Goal: Task Accomplishment & Management: Use online tool/utility

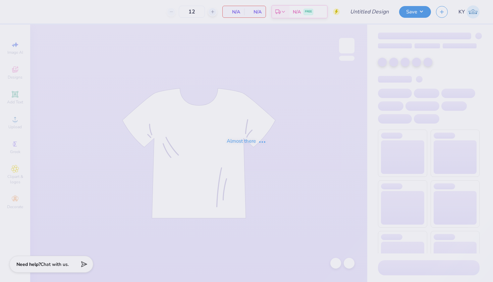
type input "Camp Sigma Alpha Fall 2025 Rush"
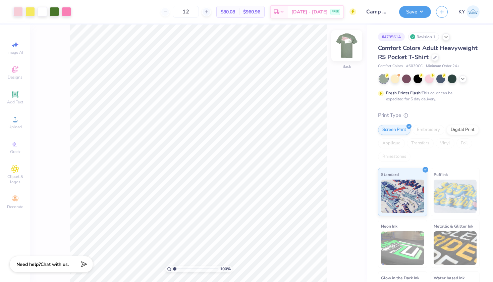
click at [346, 50] on img at bounding box center [347, 45] width 27 height 27
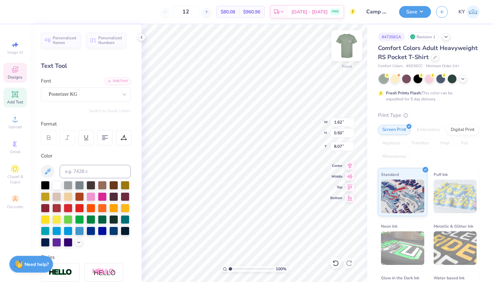
scroll to position [5, 3]
type textarea "To: the Gamma"
click at [335, 263] on icon at bounding box center [336, 263] width 7 height 7
click at [338, 259] on div at bounding box center [336, 263] width 11 height 11
type input "8.08"
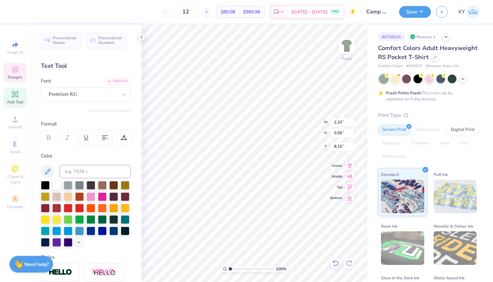
click at [335, 262] on icon at bounding box center [336, 263] width 7 height 7
type input "8.08"
type input "0.78"
type input "0.28"
type input "8.70"
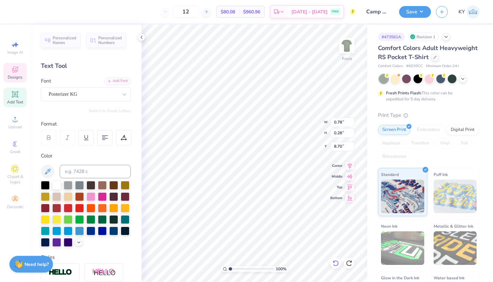
scroll to position [5, 2]
type textarea "Delta class"
type input "8.54"
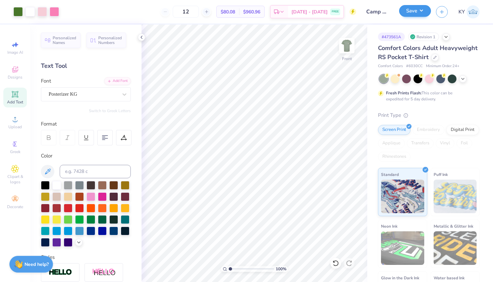
click at [416, 14] on button "Save" at bounding box center [415, 11] width 32 height 12
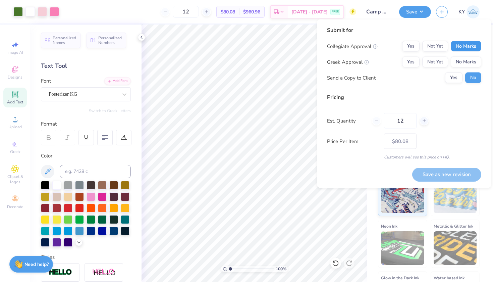
click at [460, 46] on button "No Marks" at bounding box center [466, 46] width 31 height 11
click at [416, 59] on button "Yes" at bounding box center [410, 62] width 17 height 11
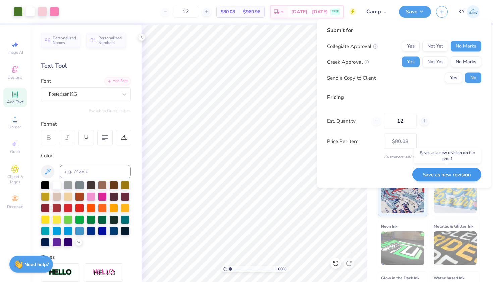
click at [434, 172] on button "Save as new revision" at bounding box center [447, 174] width 69 height 14
type input "$80.08"
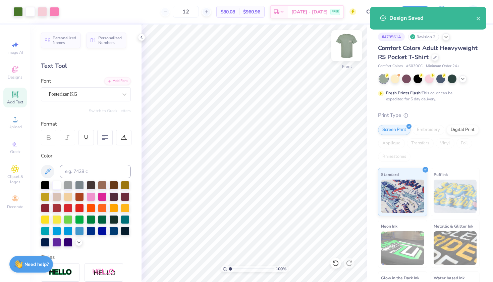
click at [344, 47] on img at bounding box center [347, 45] width 27 height 27
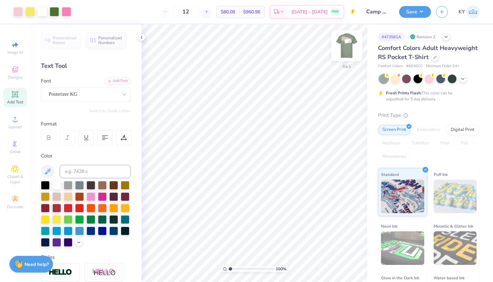
click at [346, 46] on img at bounding box center [347, 45] width 27 height 27
click at [209, 13] on icon at bounding box center [206, 11] width 5 height 5
click at [207, 12] on div at bounding box center [202, 11] width 9 height 9
click at [195, 13] on input "14" at bounding box center [182, 12] width 26 height 12
type input "1"
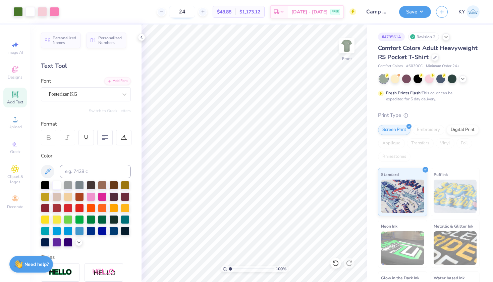
type input "2"
type input "3"
type input "5"
type input "8"
click at [352, 47] on img at bounding box center [347, 45] width 27 height 27
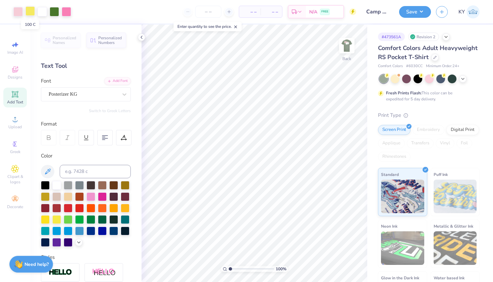
click at [32, 11] on div at bounding box center [30, 10] width 9 height 9
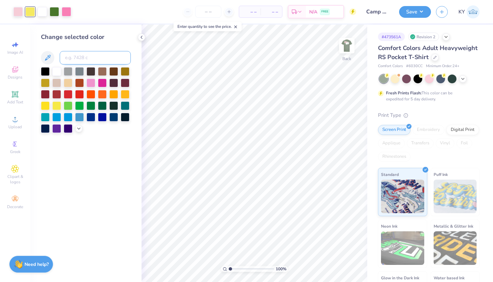
click at [80, 58] on input at bounding box center [95, 57] width 71 height 13
type input "706"
click at [29, 14] on div at bounding box center [30, 10] width 9 height 9
click at [42, 14] on div at bounding box center [42, 10] width 9 height 9
click at [334, 265] on icon at bounding box center [336, 263] width 6 height 6
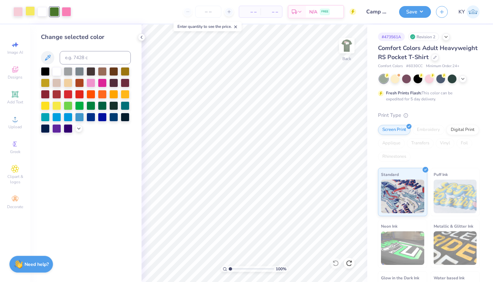
click at [32, 15] on div at bounding box center [30, 10] width 9 height 9
click at [83, 57] on input at bounding box center [95, 57] width 71 height 13
type input "364"
click at [337, 263] on icon at bounding box center [336, 263] width 7 height 7
click at [73, 55] on input at bounding box center [95, 57] width 71 height 13
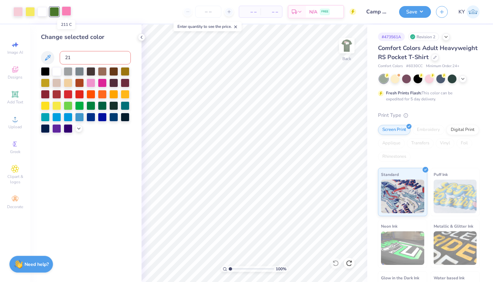
type input "2"
click at [27, 9] on div at bounding box center [30, 10] width 9 height 9
click at [71, 60] on input at bounding box center [95, 57] width 71 height 13
type input "211"
click at [144, 37] on div at bounding box center [141, 37] width 7 height 7
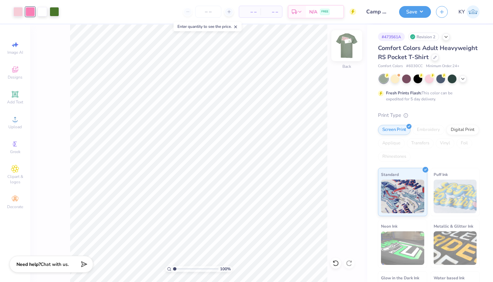
click at [349, 50] on img at bounding box center [347, 45] width 27 height 27
click at [206, 13] on input "number" at bounding box center [208, 12] width 26 height 12
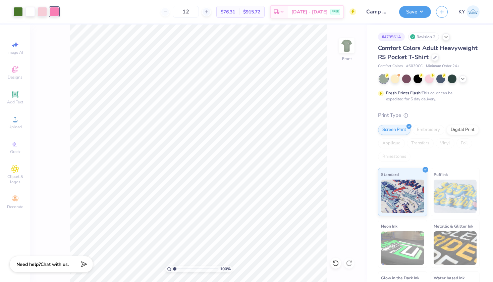
type input "12"
click at [417, 10] on button "Save" at bounding box center [415, 11] width 32 height 12
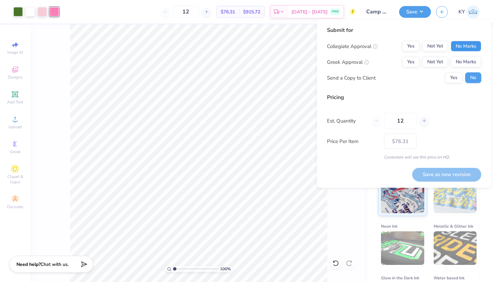
click at [460, 46] on button "No Marks" at bounding box center [466, 46] width 31 height 11
click at [414, 61] on button "Yes" at bounding box center [410, 62] width 17 height 11
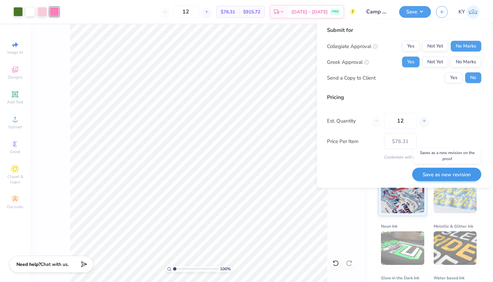
click at [438, 171] on button "Save as new revision" at bounding box center [447, 174] width 69 height 14
type input "$76.31"
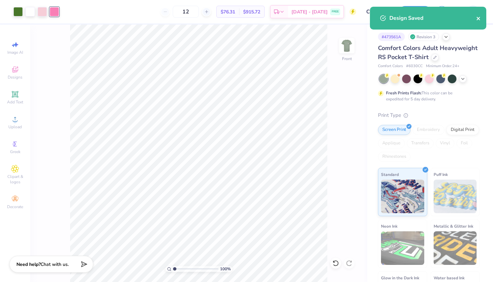
click at [479, 16] on icon "close" at bounding box center [479, 18] width 5 height 5
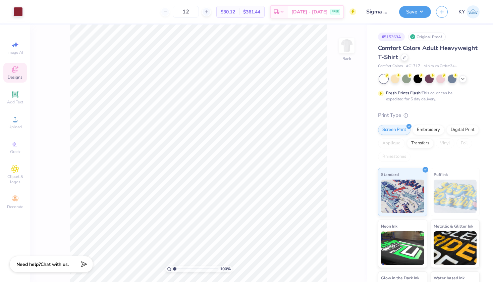
click at [16, 78] on span "Designs" at bounding box center [15, 77] width 15 height 5
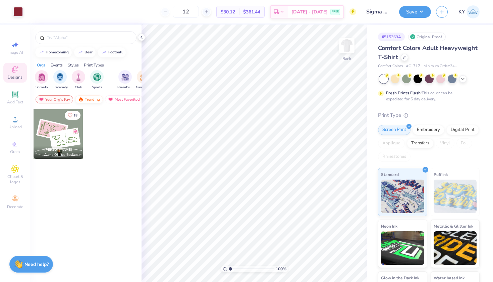
click at [89, 101] on div "Trending" at bounding box center [89, 99] width 28 height 8
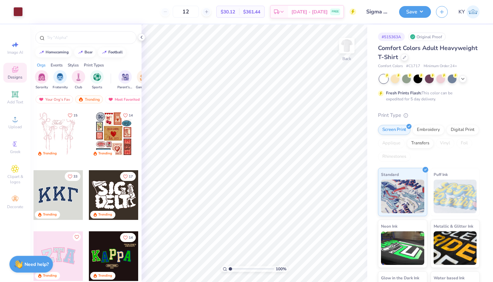
click at [74, 64] on div "Styles" at bounding box center [73, 65] width 11 height 6
click at [59, 78] on img "filter for Minimalist" at bounding box center [59, 77] width 7 height 8
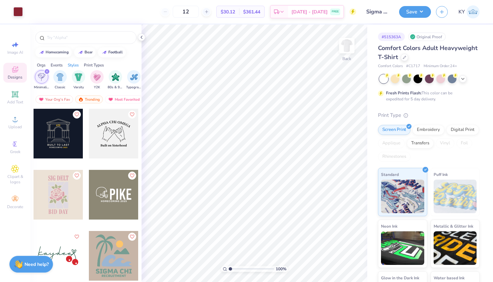
scroll to position [875, 0]
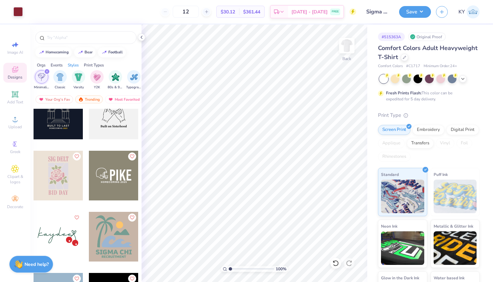
click at [54, 177] on div at bounding box center [59, 176] width 50 height 50
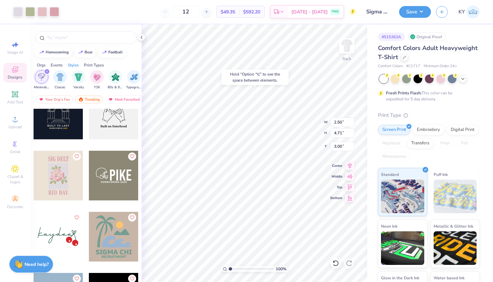
type input "4.23"
type input "5.10"
type input "9.60"
type input "4.18"
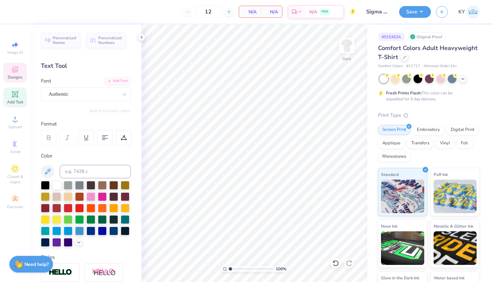
click at [19, 71] on div "Designs" at bounding box center [14, 73] width 23 height 20
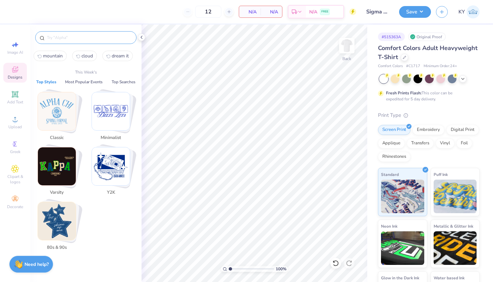
click at [76, 36] on input "text" at bounding box center [89, 37] width 86 height 7
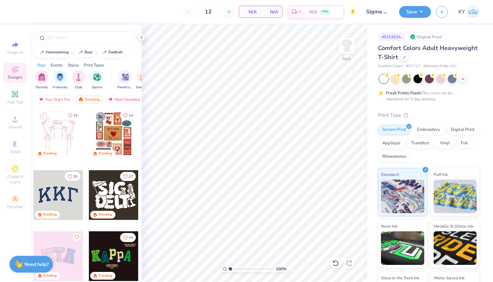
click at [72, 64] on div "Styles" at bounding box center [73, 65] width 11 height 6
click at [61, 73] on img "filter for Minimalist" at bounding box center [59, 77] width 7 height 8
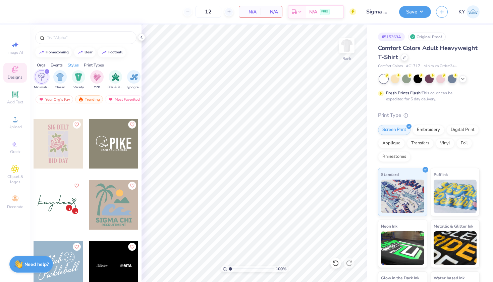
scroll to position [897, 0]
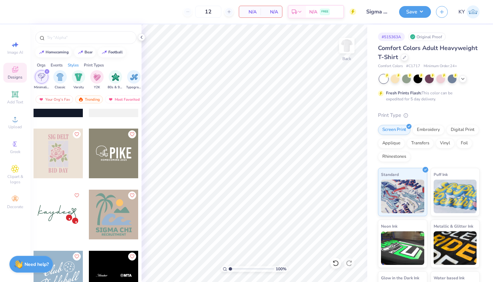
click at [53, 166] on div at bounding box center [59, 154] width 50 height 50
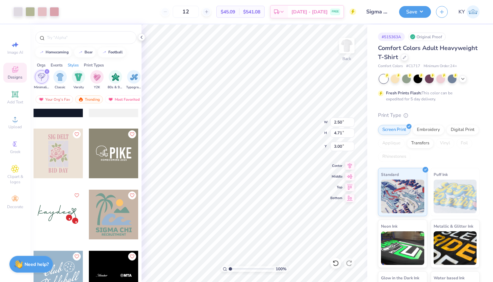
type input "5.10"
type input "9.60"
type input "3.00"
type input "5.62"
type input "10.60"
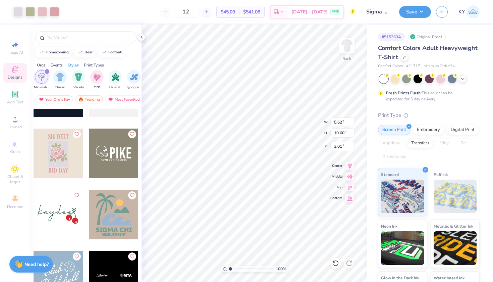
type input "3.00"
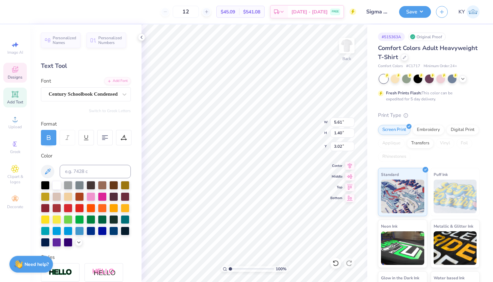
type textarea "S"
type textarea "SIGMA ALPHA"
type input "5.33"
type input "1.30"
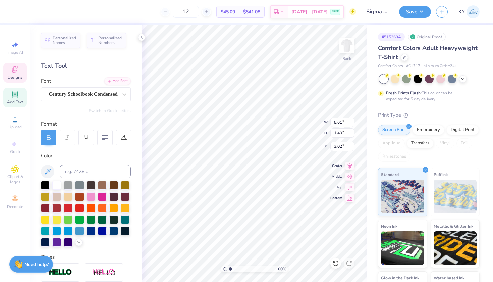
type input "12.29"
click at [56, 11] on div at bounding box center [54, 10] width 9 height 9
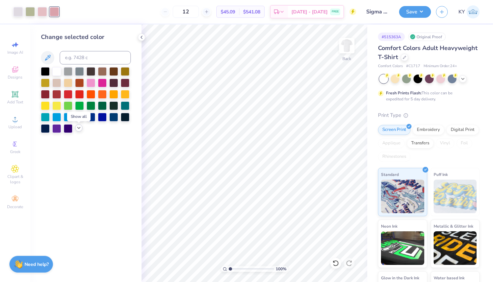
click at [79, 129] on icon at bounding box center [78, 127] width 5 height 5
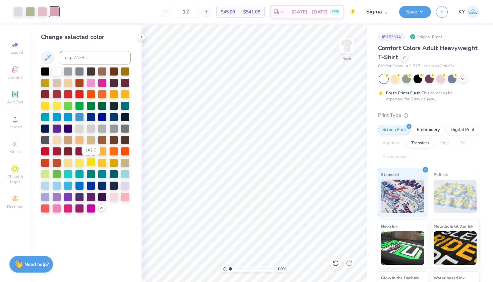
click at [91, 164] on div at bounding box center [91, 162] width 9 height 9
click at [82, 162] on div at bounding box center [79, 162] width 9 height 9
click at [125, 95] on div at bounding box center [125, 93] width 9 height 9
click at [46, 108] on div at bounding box center [45, 105] width 9 height 9
click at [337, 265] on icon at bounding box center [336, 263] width 7 height 7
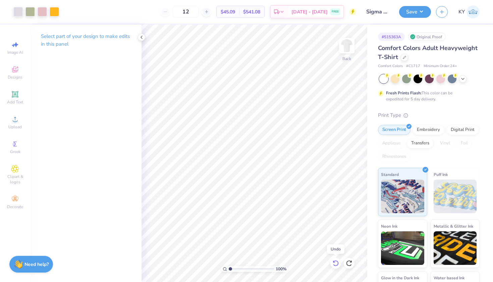
click at [337, 265] on icon at bounding box center [336, 263] width 7 height 7
click at [338, 267] on div at bounding box center [336, 263] width 11 height 11
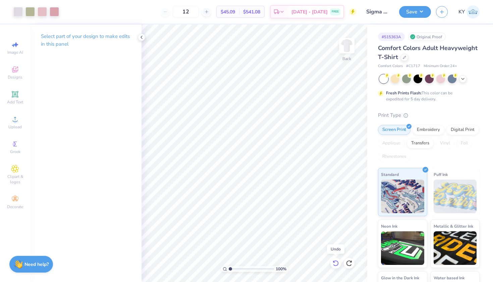
click at [338, 267] on div at bounding box center [336, 263] width 11 height 11
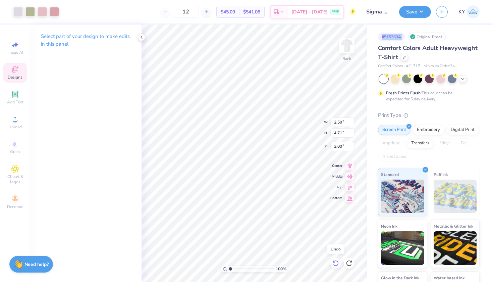
click at [338, 267] on div at bounding box center [336, 263] width 11 height 11
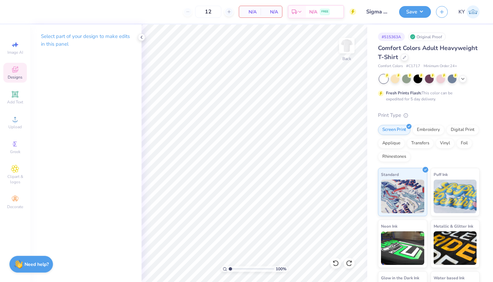
click at [14, 75] on span "Designs" at bounding box center [15, 77] width 15 height 5
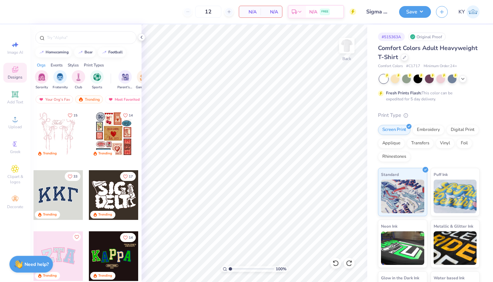
click at [68, 65] on div "Styles" at bounding box center [73, 65] width 11 height 6
click at [58, 78] on img "filter for Minimalist" at bounding box center [59, 77] width 7 height 8
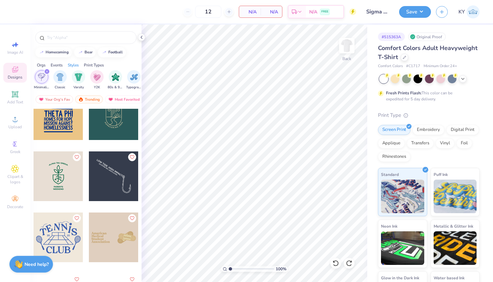
scroll to position [488, 0]
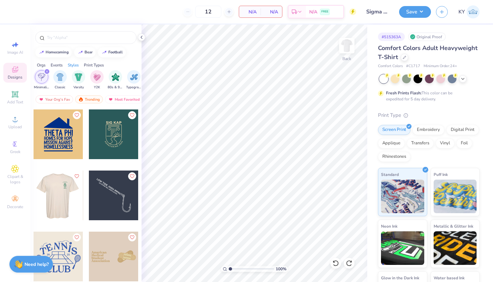
click at [34, 190] on div at bounding box center [9, 196] width 50 height 50
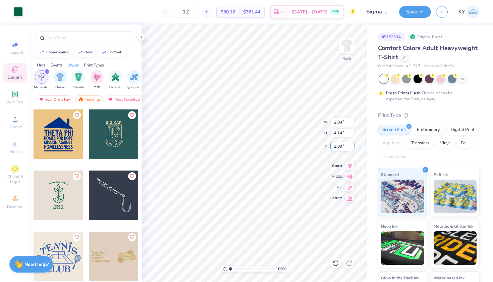
type input "5.82"
type input "8.48"
type input "6.25"
type input "9.09"
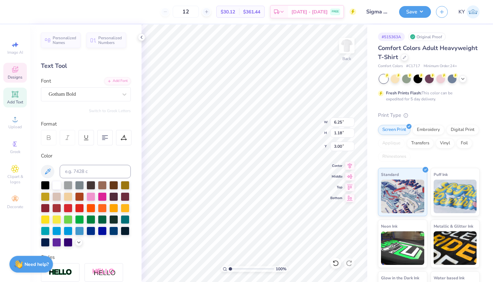
type textarea "A"
type textarea "SIGMA ALPHA"
type input "3.41"
type input "1.22"
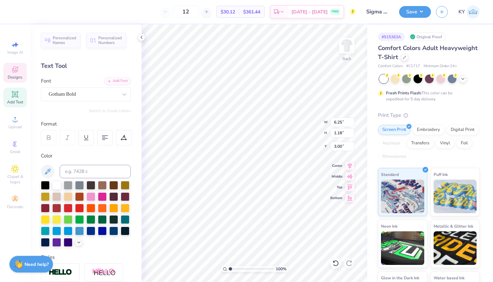
type input "10.87"
type textarea "WEEKEND"
click at [16, 13] on div at bounding box center [17, 10] width 9 height 9
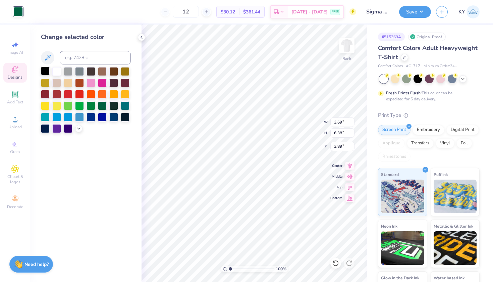
click at [45, 74] on div at bounding box center [45, 70] width 9 height 9
click at [47, 107] on div at bounding box center [45, 105] width 9 height 9
click at [58, 106] on div at bounding box center [56, 105] width 9 height 9
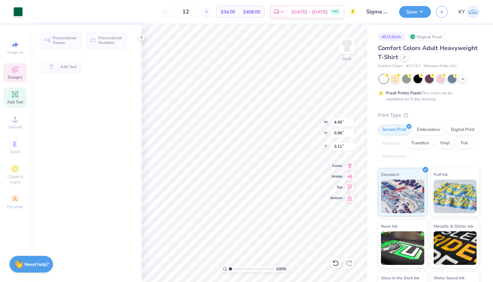
type input "4.45"
type input "0.96"
type input "3.11"
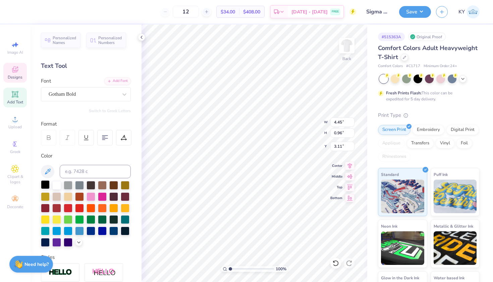
click at [45, 183] on div at bounding box center [45, 184] width 9 height 9
type input "6.81"
type input "1.47"
type input "3.00"
drag, startPoint x: 47, startPoint y: 182, endPoint x: 58, endPoint y: 181, distance: 11.5
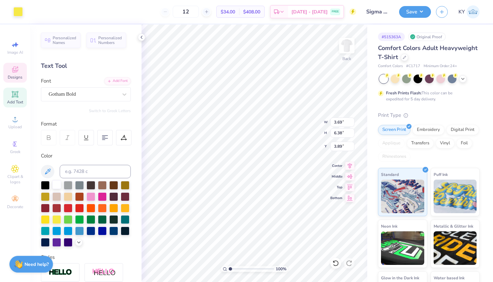
click at [47, 182] on div at bounding box center [45, 185] width 9 height 9
click at [45, 186] on div at bounding box center [45, 184] width 9 height 9
click at [46, 186] on div at bounding box center [45, 184] width 9 height 9
click at [19, 10] on div at bounding box center [17, 10] width 9 height 9
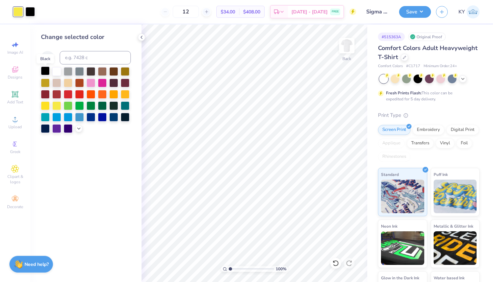
click at [45, 70] on div at bounding box center [45, 70] width 9 height 9
click at [461, 77] on icon at bounding box center [463, 78] width 5 height 5
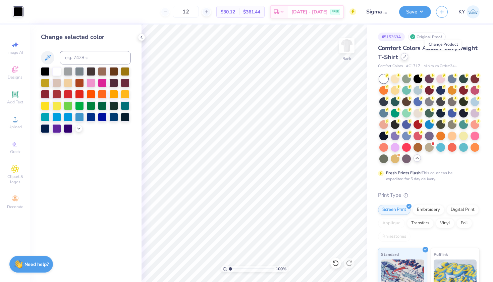
click at [406, 55] on icon at bounding box center [404, 56] width 3 height 3
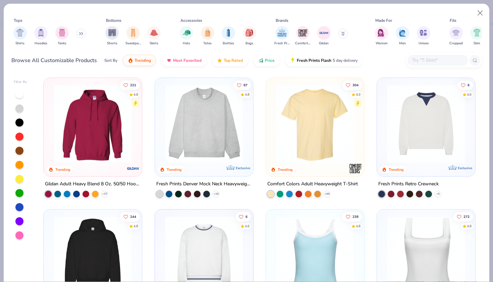
click at [19, 177] on div at bounding box center [19, 179] width 8 height 8
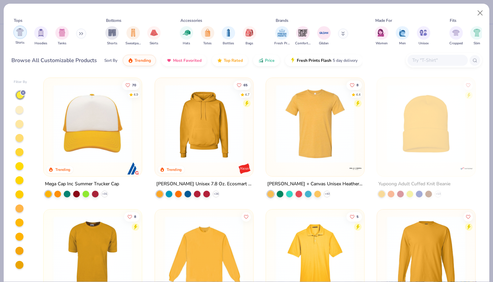
click at [19, 35] on img "filter for Shirts" at bounding box center [20, 32] width 8 height 8
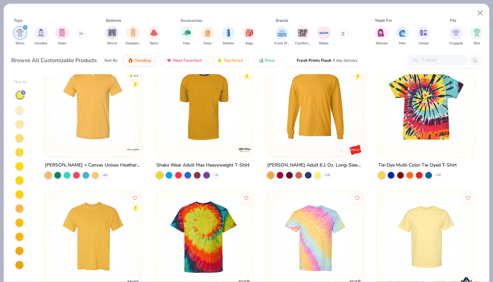
scroll to position [13, 0]
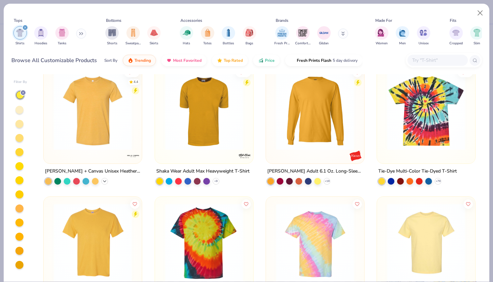
click at [103, 181] on icon at bounding box center [104, 181] width 5 height 5
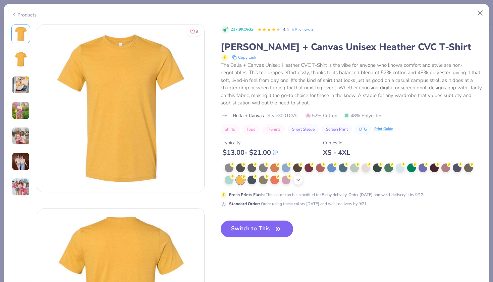
click at [299, 179] on icon at bounding box center [298, 179] width 5 height 5
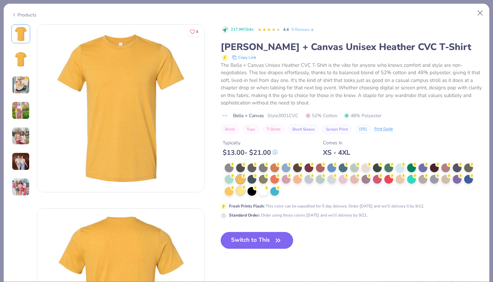
click at [242, 189] on div at bounding box center [240, 190] width 9 height 9
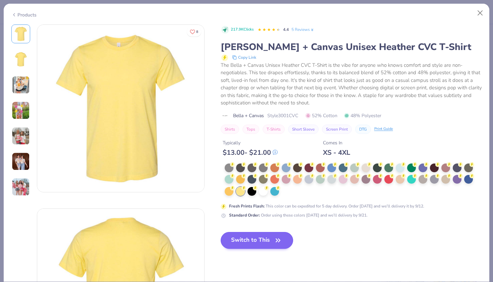
click at [249, 239] on button "Switch to This" at bounding box center [257, 240] width 73 height 17
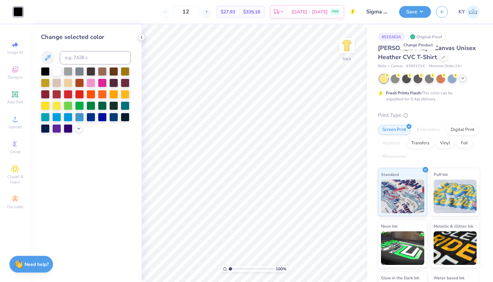
click at [142, 39] on icon at bounding box center [141, 37] width 5 height 5
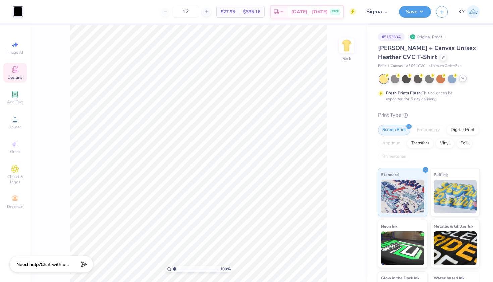
click at [17, 75] on span "Designs" at bounding box center [15, 77] width 15 height 5
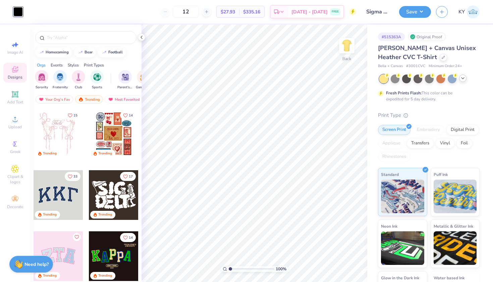
click at [76, 65] on div "Styles" at bounding box center [73, 65] width 11 height 6
click at [62, 78] on img "filter for Minimalist" at bounding box center [59, 77] width 7 height 8
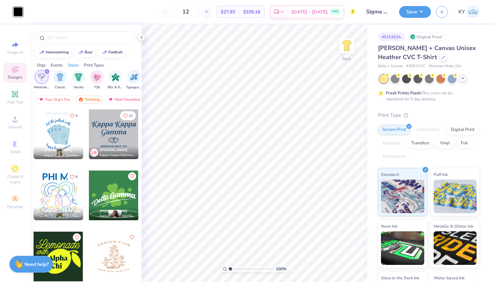
scroll to position [1692, 0]
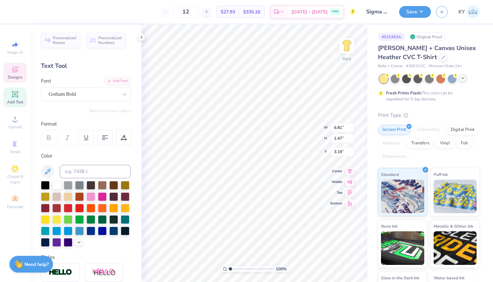
click at [15, 65] on div "Designs" at bounding box center [14, 73] width 23 height 20
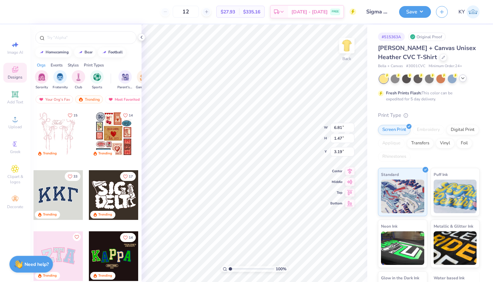
click at [73, 62] on div "Styles" at bounding box center [73, 65] width 11 height 6
click at [62, 77] on img "filter for Minimalist" at bounding box center [59, 77] width 7 height 8
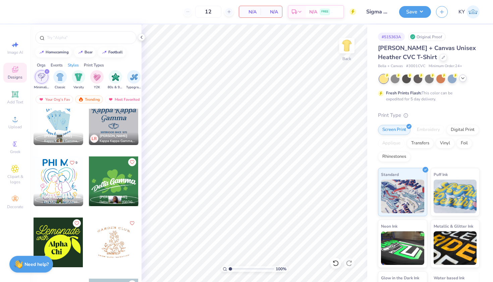
scroll to position [1720, 0]
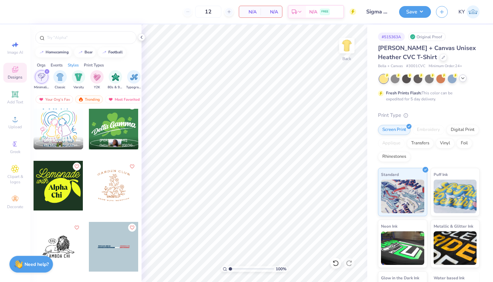
click at [118, 193] on div at bounding box center [114, 186] width 50 height 50
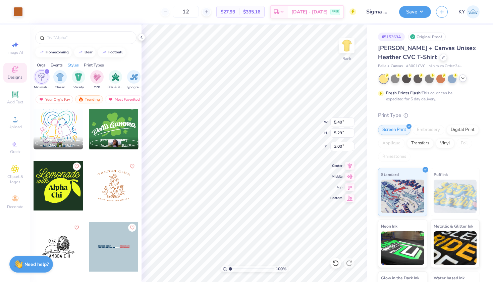
type input "8.52"
type input "8.34"
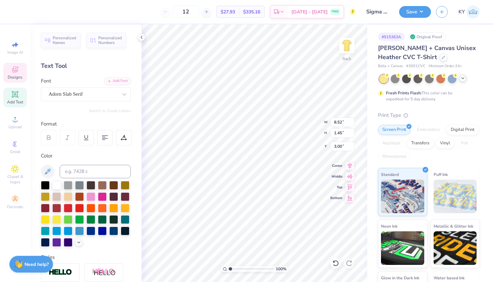
scroll to position [5, 3]
type textarea "G"
type textarea "SIGMA ALPHA"
click at [46, 186] on div at bounding box center [45, 184] width 9 height 9
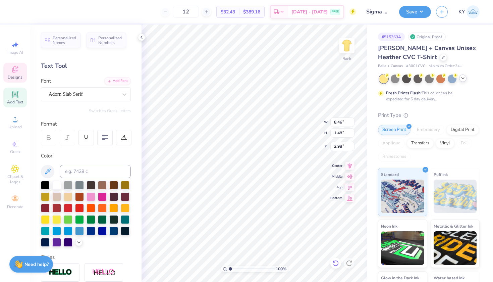
click at [336, 260] on icon at bounding box center [336, 263] width 7 height 7
click at [464, 78] on icon at bounding box center [463, 78] width 5 height 5
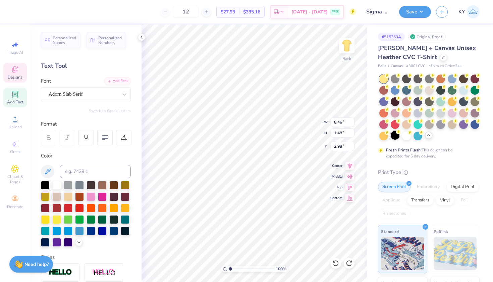
click at [400, 138] on div at bounding box center [395, 135] width 9 height 9
click at [411, 139] on div at bounding box center [406, 135] width 9 height 9
click at [400, 135] on div at bounding box center [395, 135] width 9 height 9
click at [470, 137] on div at bounding box center [430, 108] width 100 height 66
click at [411, 136] on div at bounding box center [406, 135] width 9 height 9
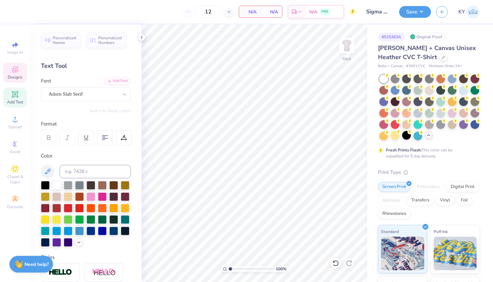
click at [15, 75] on span "Designs" at bounding box center [15, 77] width 15 height 5
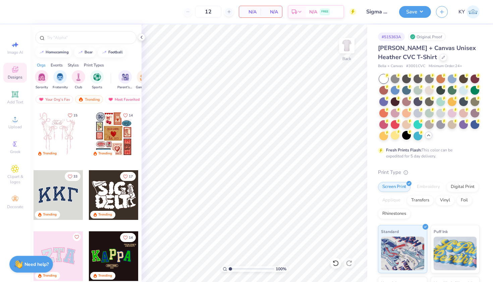
click at [71, 66] on div "Styles" at bounding box center [73, 65] width 11 height 6
click at [58, 81] on div "filter for Minimalist" at bounding box center [59, 75] width 13 height 13
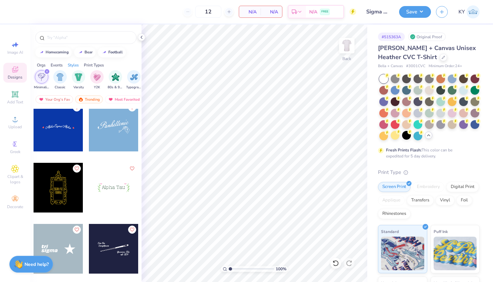
scroll to position [2666, 0]
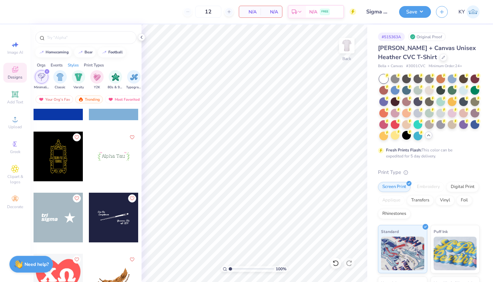
click at [111, 165] on div at bounding box center [114, 157] width 50 height 50
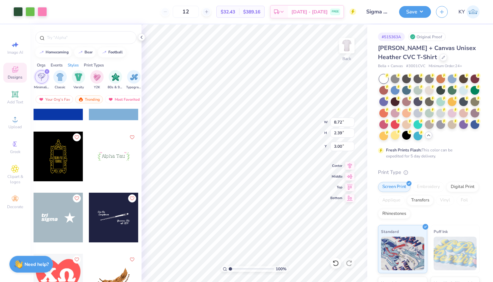
type input "4.51"
type input "9.95"
type input "2.73"
type input "4.37"
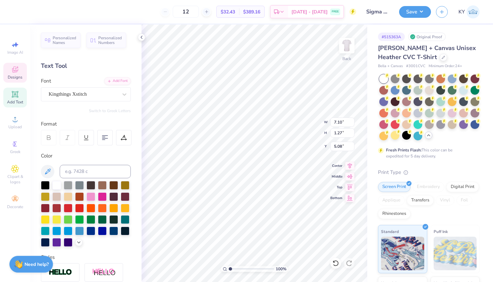
type textarea "A"
type textarea "Sigma Alpha"
type input "7.80"
type input "1.21"
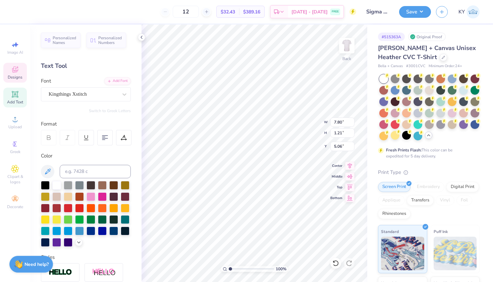
type input "5.19"
click at [16, 9] on div at bounding box center [17, 10] width 9 height 9
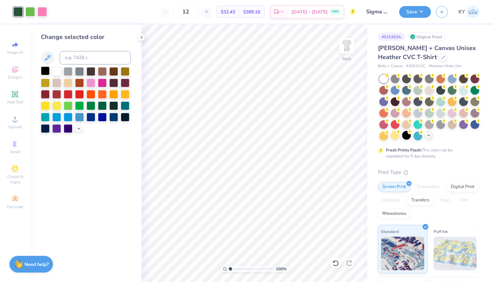
click at [44, 74] on div at bounding box center [45, 70] width 9 height 9
click at [40, 10] on div at bounding box center [42, 10] width 9 height 9
click at [46, 107] on div at bounding box center [45, 105] width 9 height 9
click at [337, 263] on icon at bounding box center [336, 263] width 7 height 7
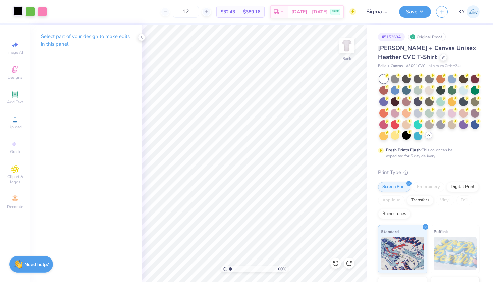
click at [17, 11] on div at bounding box center [17, 10] width 9 height 9
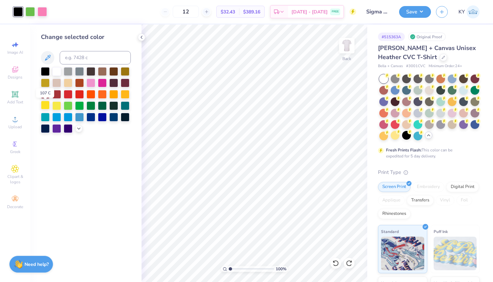
click at [43, 105] on div at bounding box center [45, 105] width 9 height 9
click at [79, 130] on icon at bounding box center [78, 127] width 5 height 5
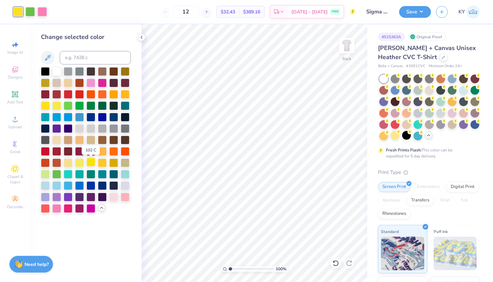
click at [90, 161] on div at bounding box center [91, 162] width 9 height 9
click at [92, 164] on div at bounding box center [91, 162] width 9 height 9
click at [101, 166] on div at bounding box center [102, 162] width 9 height 9
click at [46, 73] on div at bounding box center [45, 70] width 9 height 9
click at [128, 191] on div at bounding box center [86, 140] width 90 height 146
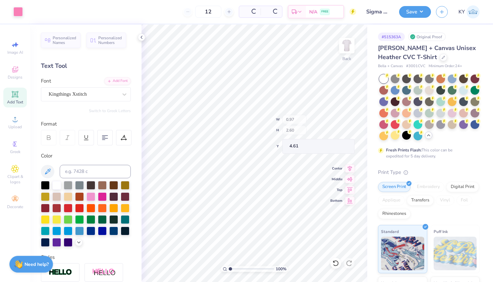
type input "4.61"
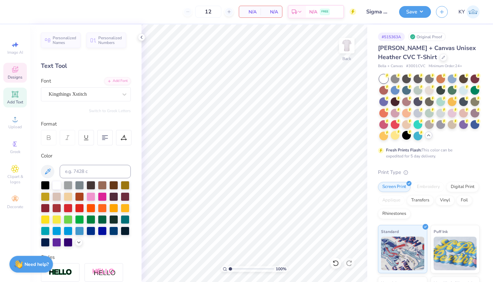
click at [17, 71] on icon at bounding box center [14, 70] width 5 height 4
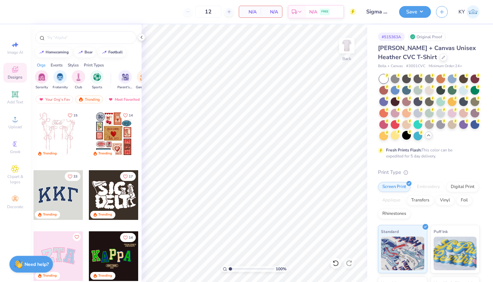
click at [75, 66] on div "Styles" at bounding box center [73, 65] width 11 height 6
click at [61, 76] on img "filter for Minimalist" at bounding box center [59, 77] width 7 height 8
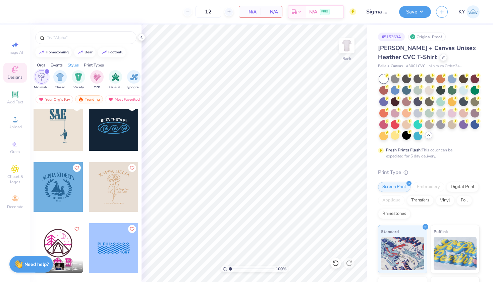
scroll to position [3279, 0]
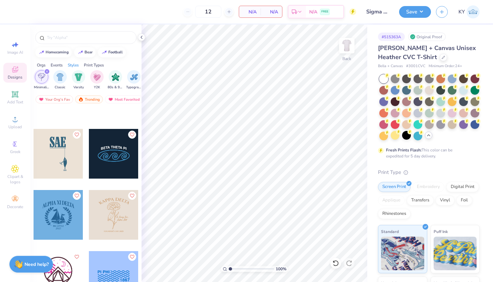
click at [125, 224] on div at bounding box center [114, 215] width 50 height 50
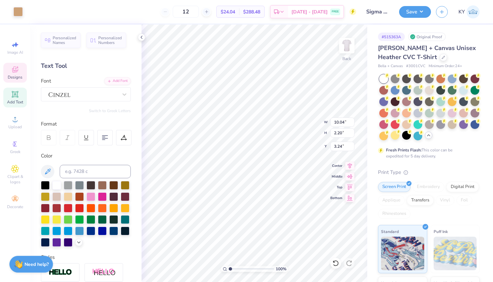
type input "3.24"
type textarea "K"
type textarea "SIGMA ALPHA"
type input "6.38"
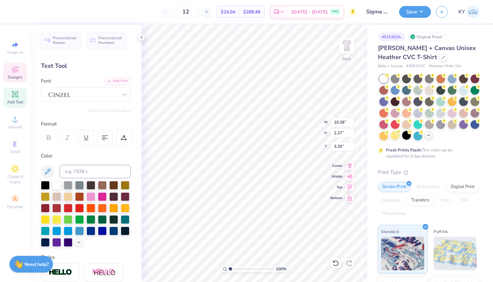
type input "0.51"
type input "13.74"
type textarea "F"
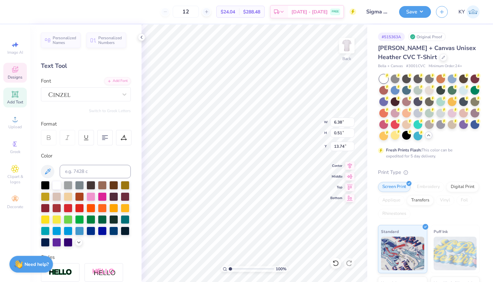
type textarea "WOMEN IN AG"
click at [21, 15] on div at bounding box center [17, 10] width 9 height 9
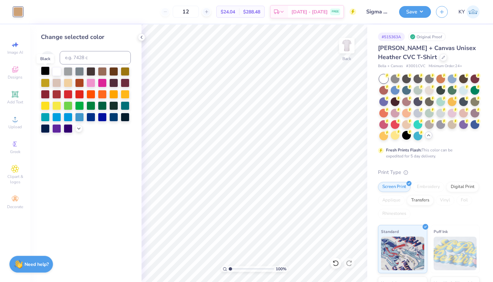
click at [48, 73] on div at bounding box center [45, 70] width 9 height 9
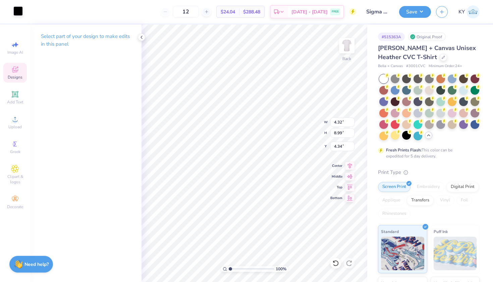
click at [19, 13] on div at bounding box center [17, 10] width 9 height 9
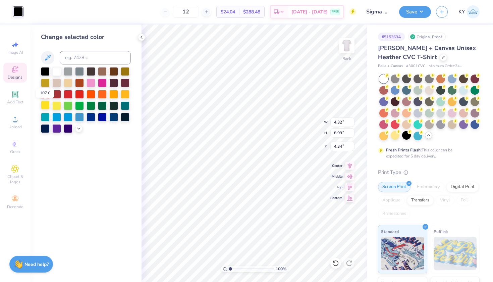
click at [48, 106] on div at bounding box center [45, 105] width 9 height 9
click at [82, 134] on div "Change selected color" at bounding box center [85, 153] width 111 height 257
click at [82, 132] on div at bounding box center [78, 127] width 7 height 7
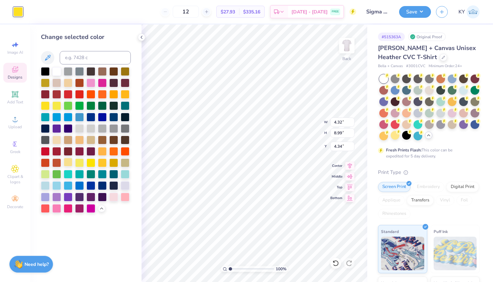
click at [70, 161] on div at bounding box center [68, 162] width 9 height 9
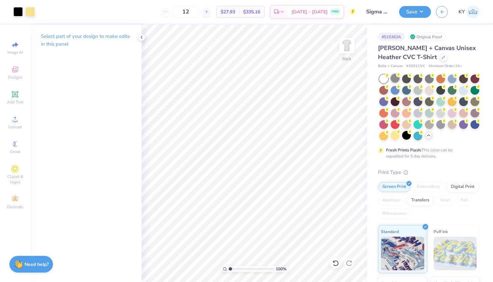
click at [397, 80] on div at bounding box center [395, 78] width 9 height 9
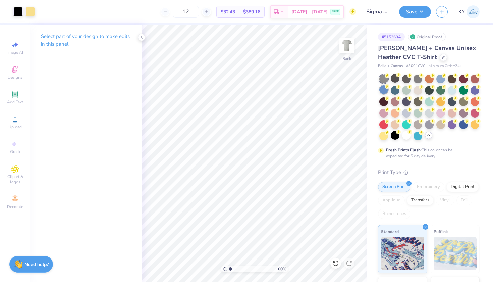
click at [388, 89] on div at bounding box center [384, 89] width 9 height 9
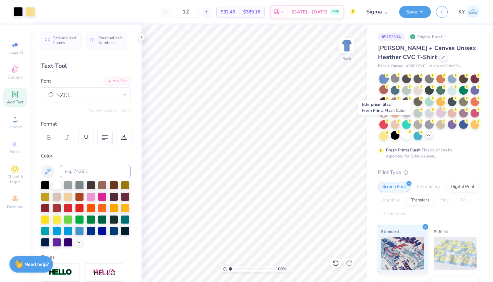
click at [437, 117] on div at bounding box center [441, 112] width 9 height 9
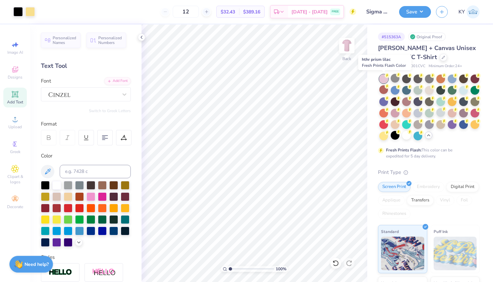
click at [386, 78] on div at bounding box center [384, 79] width 9 height 9
click at [454, 80] on div at bounding box center [452, 78] width 9 height 9
